Goal: Task Accomplishment & Management: Manage account settings

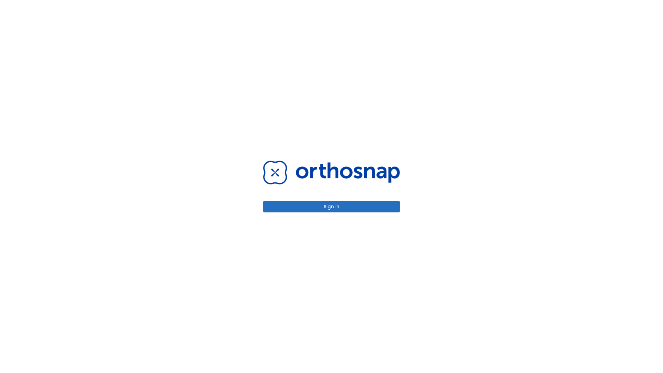
click at [331, 206] on button "Sign in" at bounding box center [331, 206] width 137 height 11
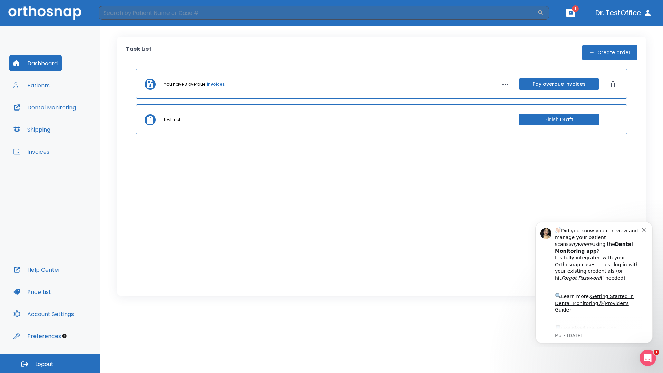
click at [50, 364] on span "Logout" at bounding box center [44, 364] width 18 height 8
